Goal: Task Accomplishment & Management: Complete application form

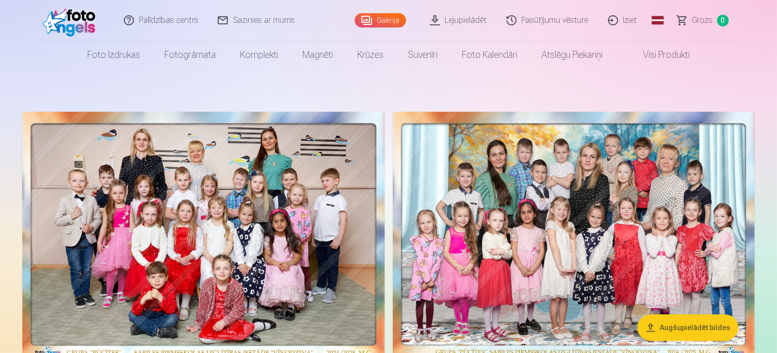
click at [633, 32] on link "Iziet" at bounding box center [623, 20] width 49 height 41
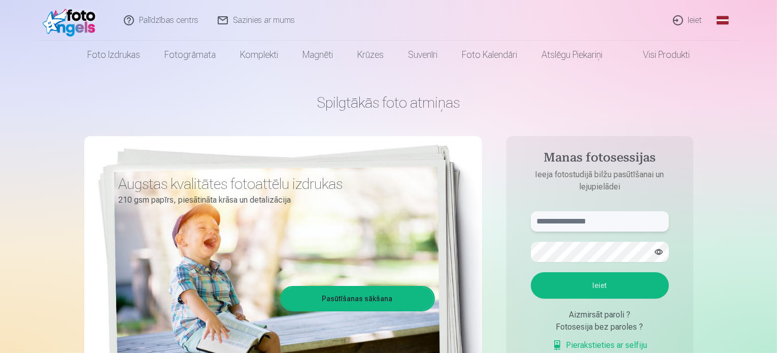
click at [623, 227] on input "text" at bounding box center [600, 221] width 138 height 20
type input "**********"
click at [637, 278] on button "Ieiet" at bounding box center [600, 285] width 138 height 26
